Goal: Task Accomplishment & Management: Use online tool/utility

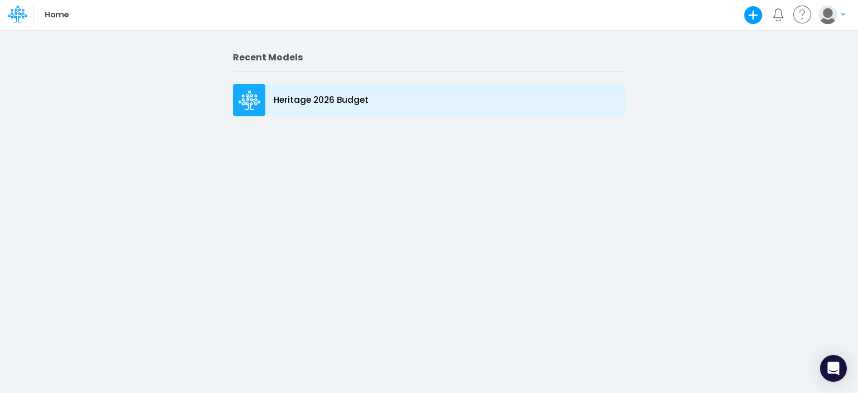
drag, startPoint x: 761, startPoint y: 1, endPoint x: 253, endPoint y: 95, distance: 517.2
click at [253, 95] on icon at bounding box center [250, 101] width 22 height 20
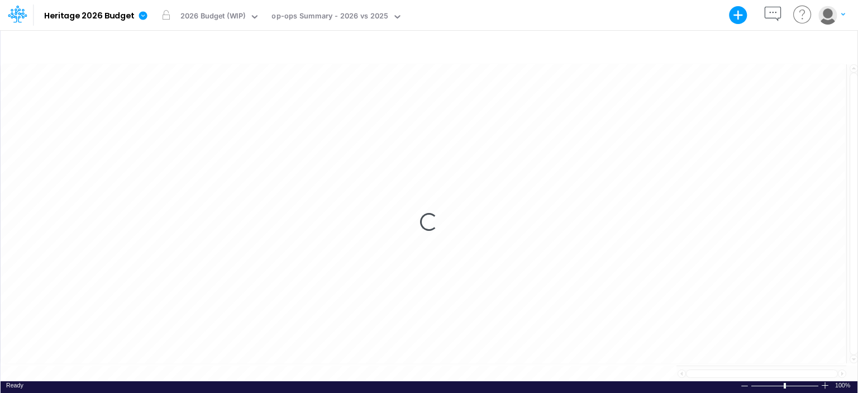
click at [13, 158] on div "Loading..." at bounding box center [429, 222] width 857 height 319
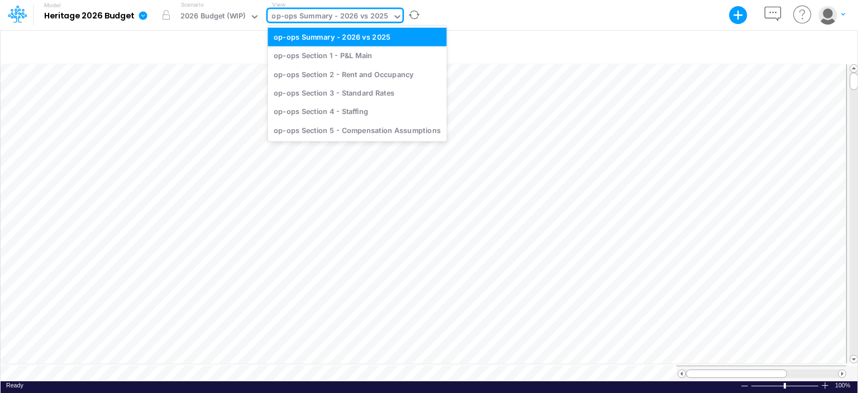
click at [331, 14] on div "op-ops Summary - 2026 vs 2025" at bounding box center [330, 17] width 117 height 13
click at [326, 55] on div "op-ops Section 1 - P&L Main" at bounding box center [357, 55] width 179 height 18
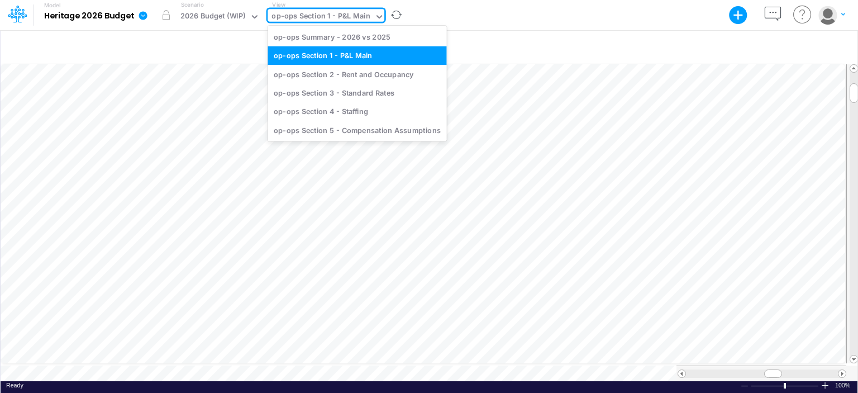
click at [317, 11] on div "op-ops Section 1 - P&L Main" at bounding box center [321, 17] width 98 height 13
click at [318, 74] on div "op-ops Section 2 - Rent and Occupancy" at bounding box center [357, 74] width 179 height 18
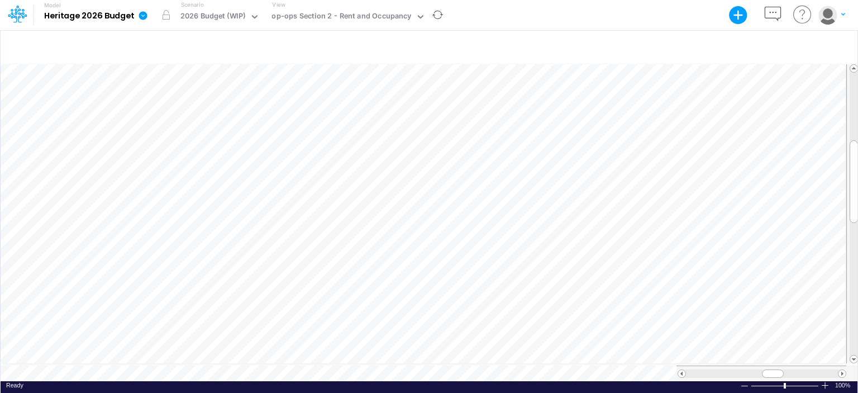
scroll to position [5, 1]
click at [327, 20] on div "op-ops Section 2 - Rent and Occupancy" at bounding box center [342, 17] width 140 height 13
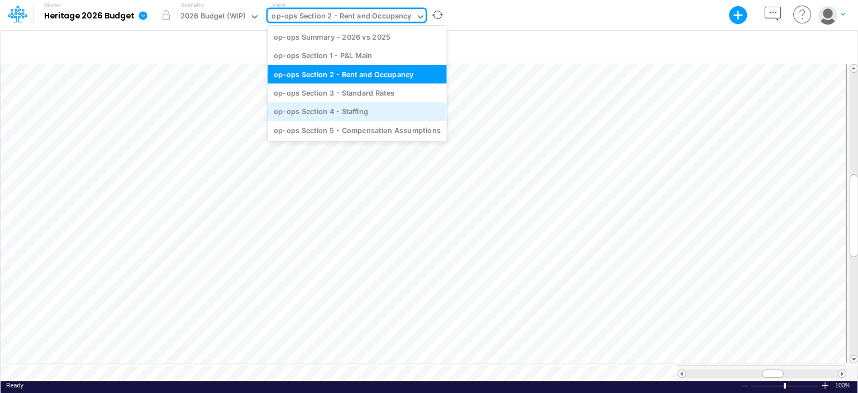
click at [338, 113] on div "op-ops Section 4 - Staffing" at bounding box center [357, 111] width 179 height 18
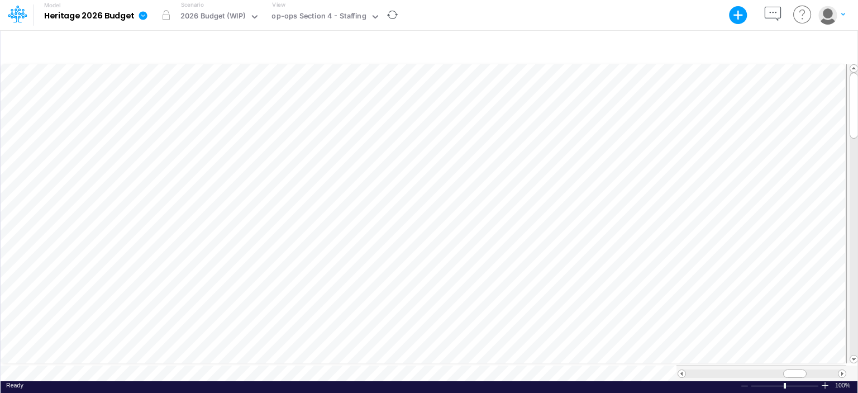
scroll to position [5, 1]
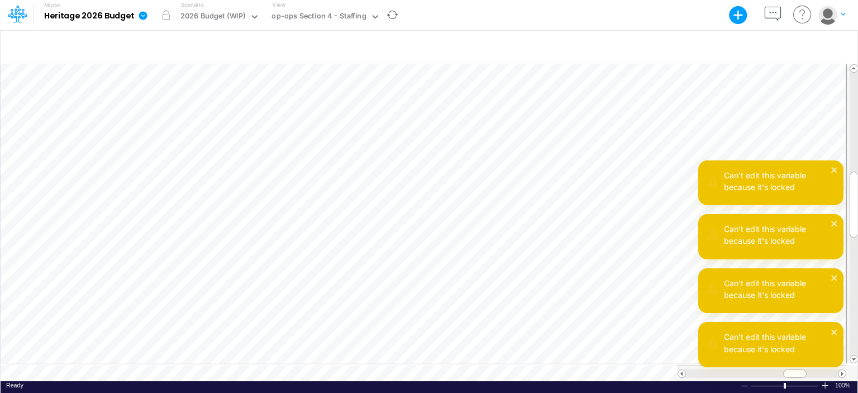
scroll to position [5, 1]
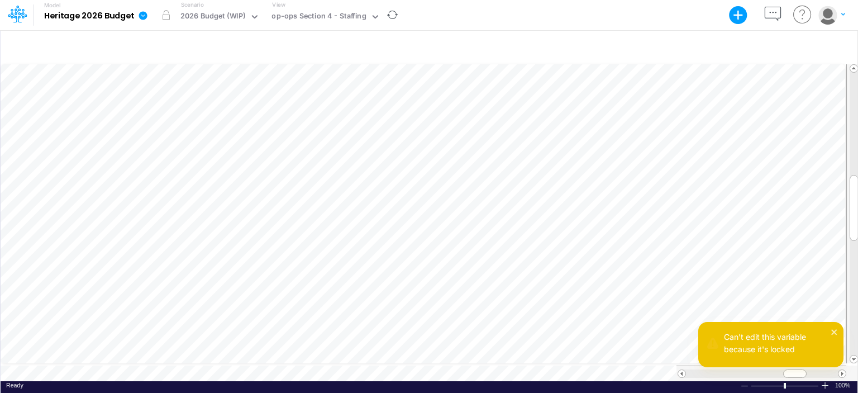
scroll to position [5, 1]
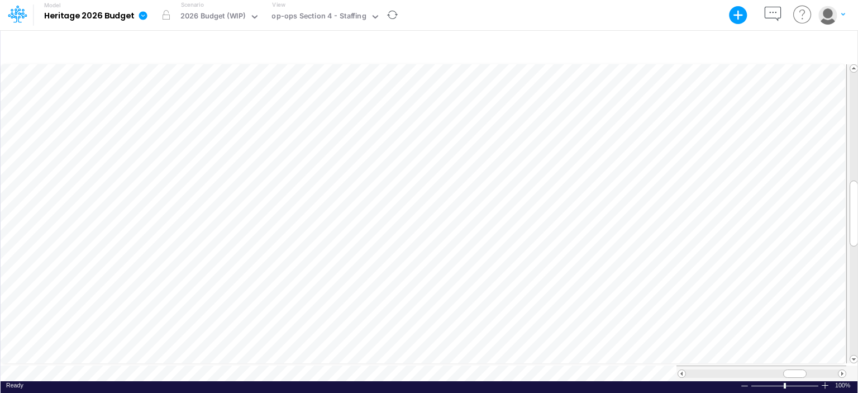
scroll to position [5, 1]
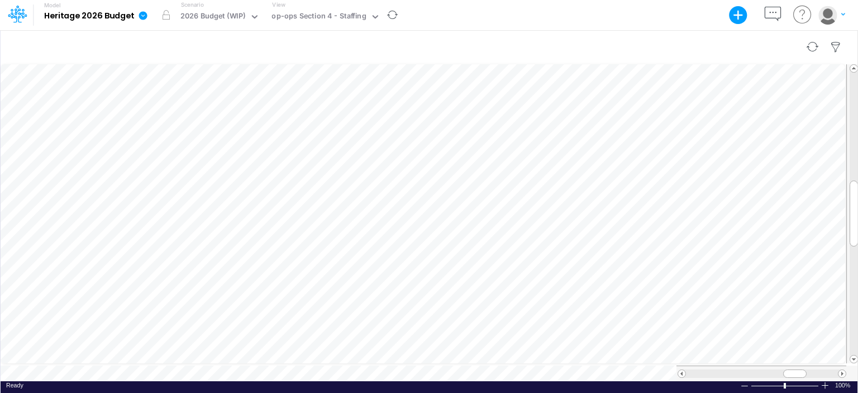
scroll to position [5, 1]
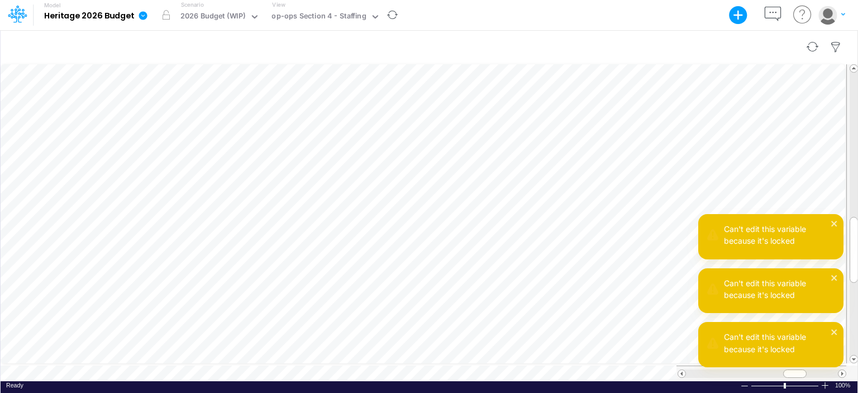
scroll to position [5, 1]
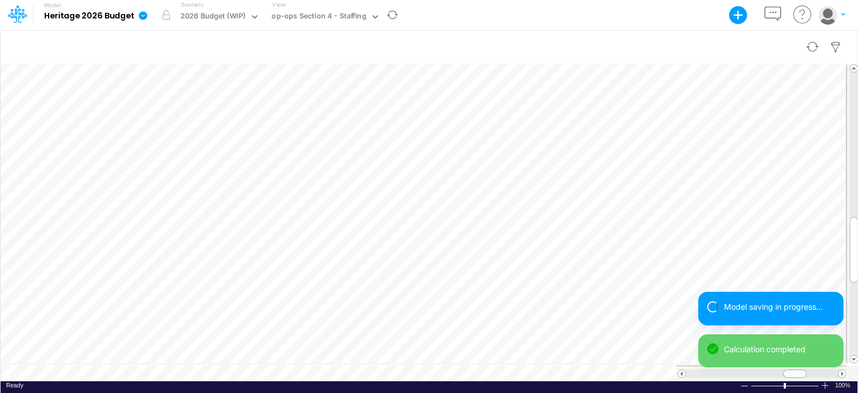
scroll to position [5, 1]
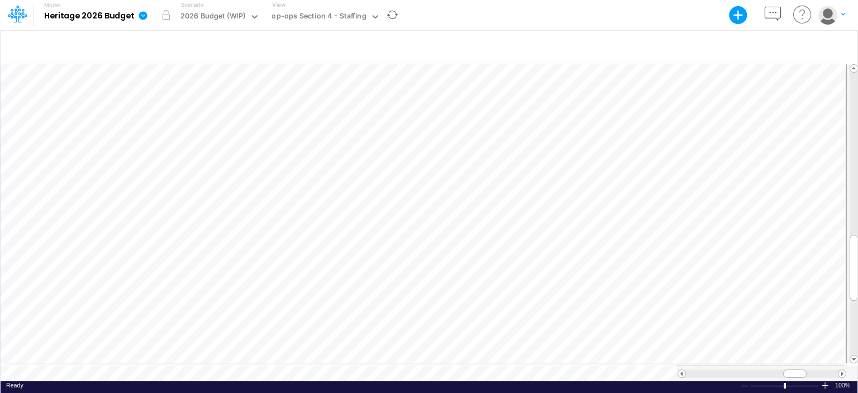
scroll to position [5, 1]
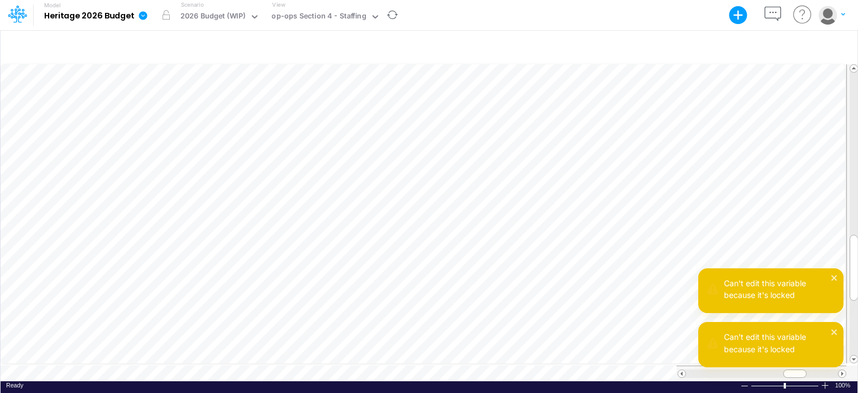
scroll to position [5, 13]
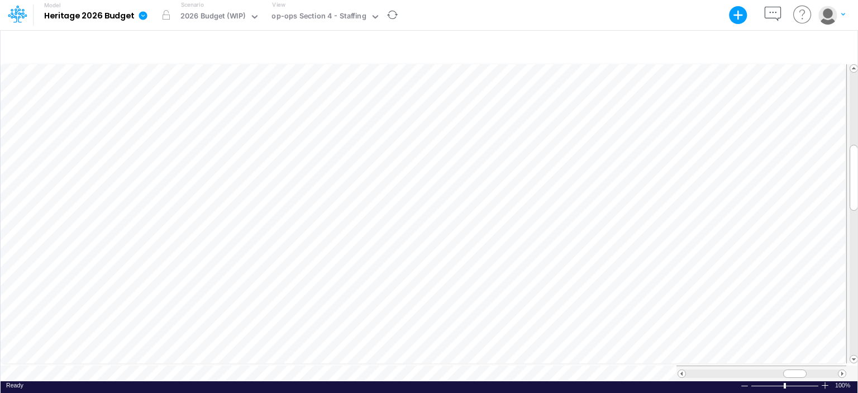
scroll to position [5, 1]
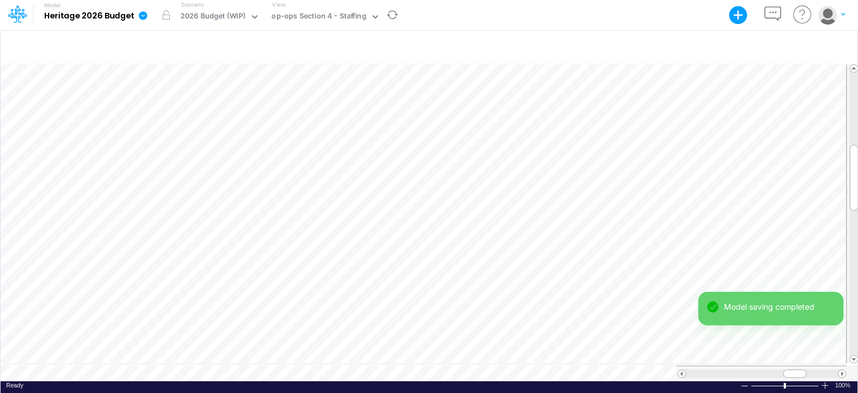
scroll to position [5, 1]
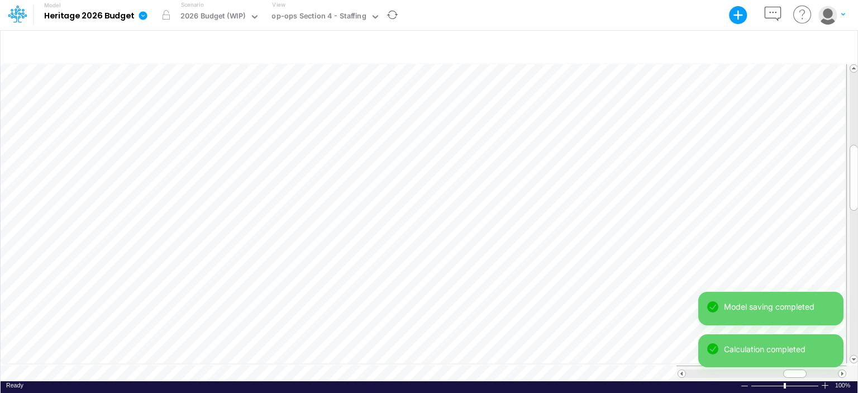
scroll to position [5, 1]
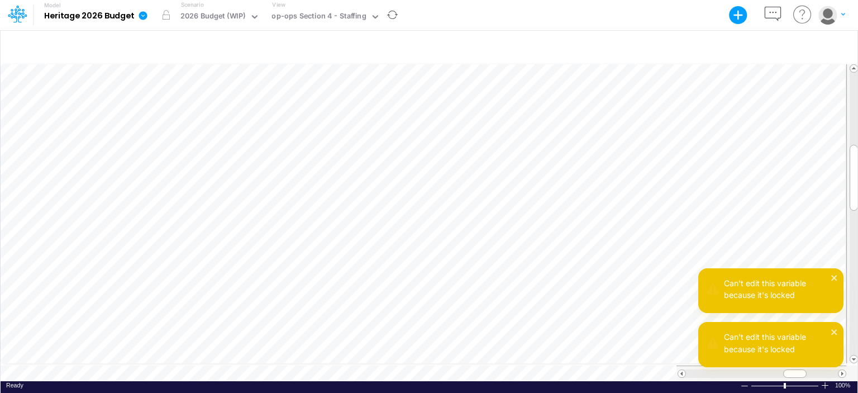
scroll to position [5, 13]
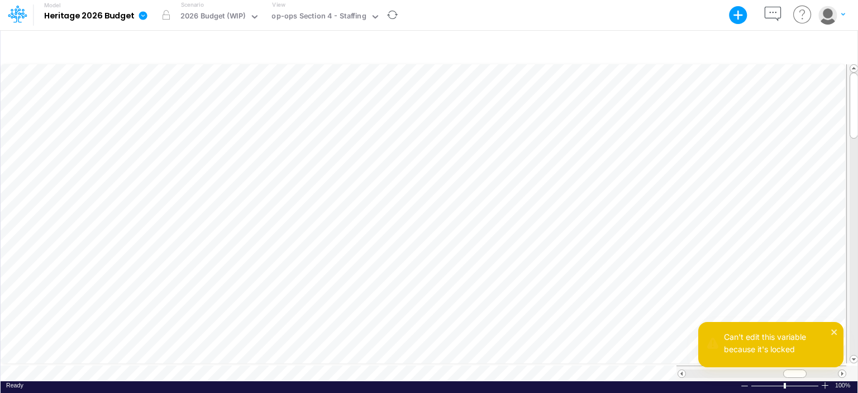
scroll to position [5, 2]
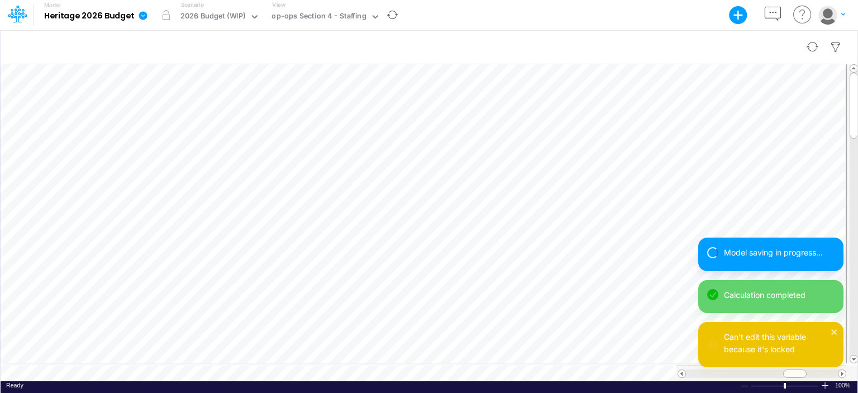
scroll to position [5, 1]
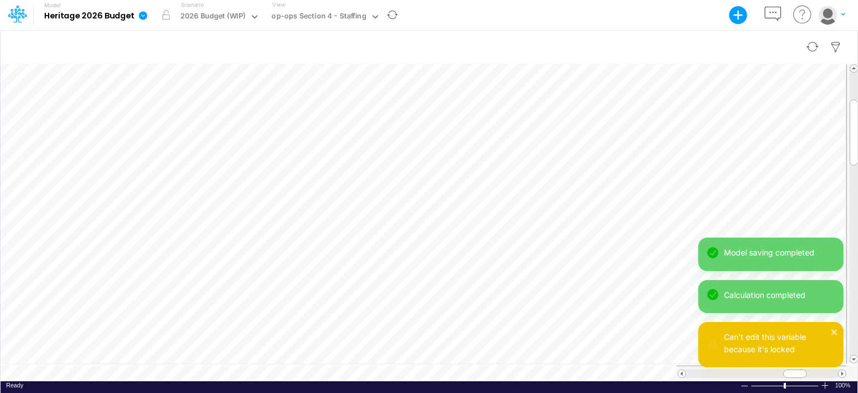
scroll to position [5, 1]
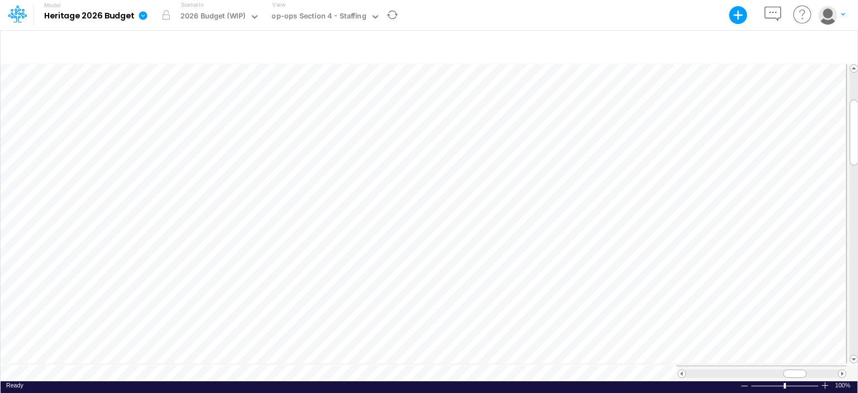
scroll to position [5, 1]
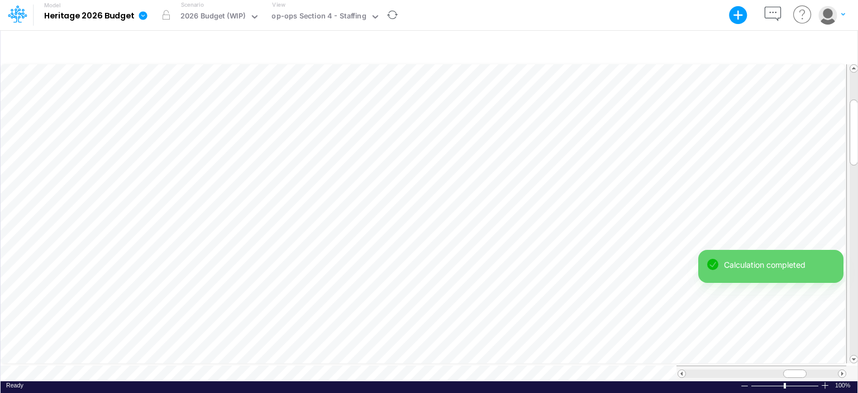
scroll to position [5, 1]
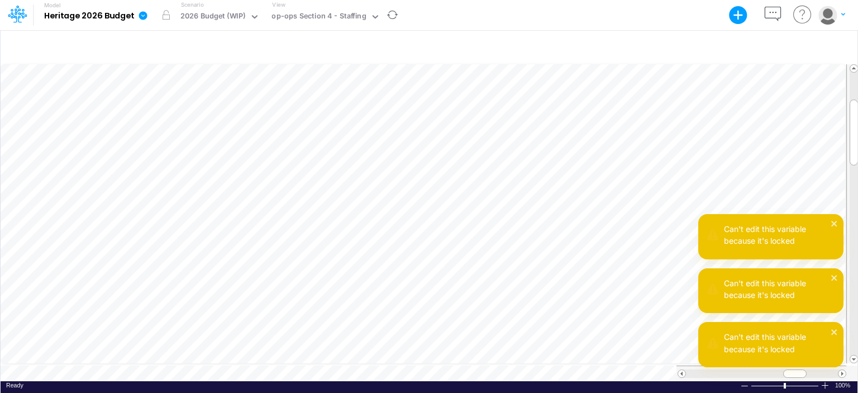
scroll to position [5, 1]
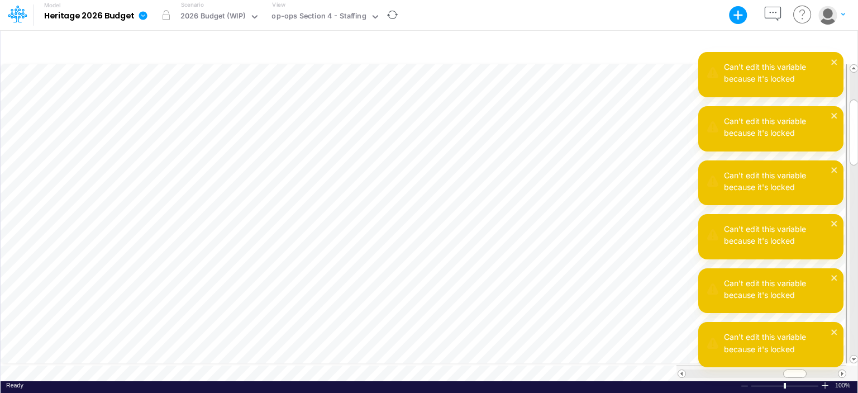
scroll to position [5, 13]
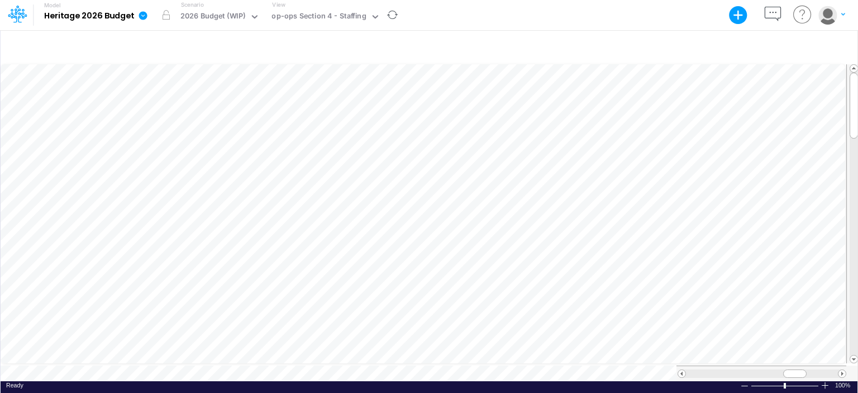
scroll to position [5, 1]
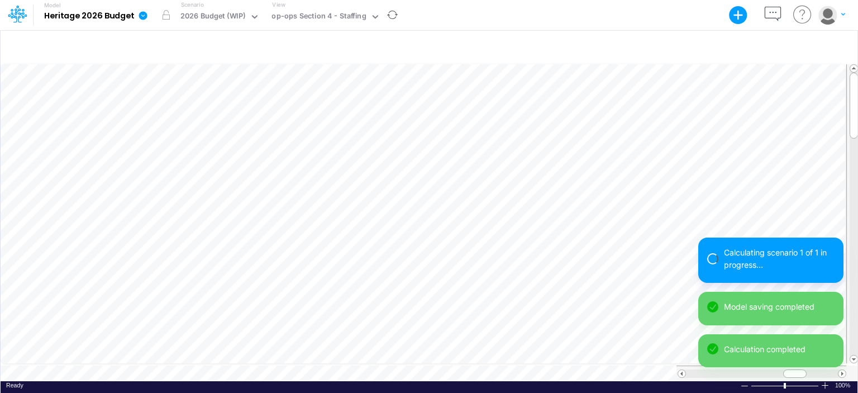
scroll to position [5, 1]
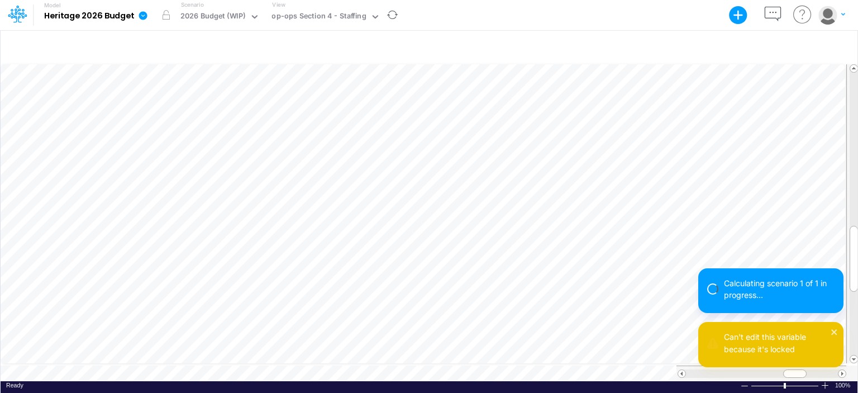
scroll to position [5, 2]
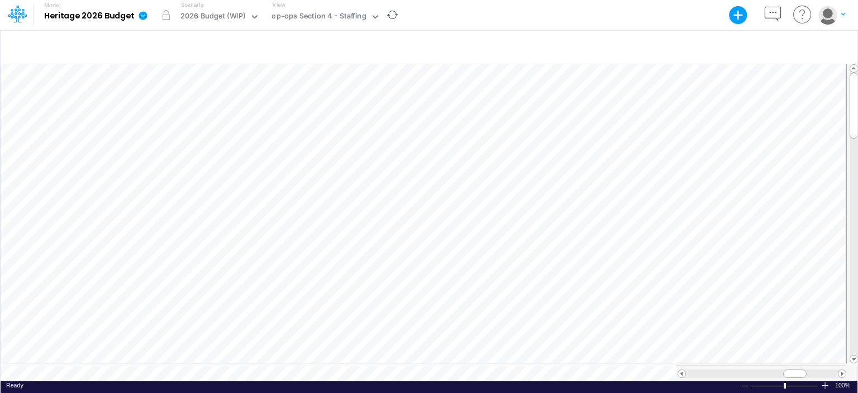
scroll to position [5, 1]
